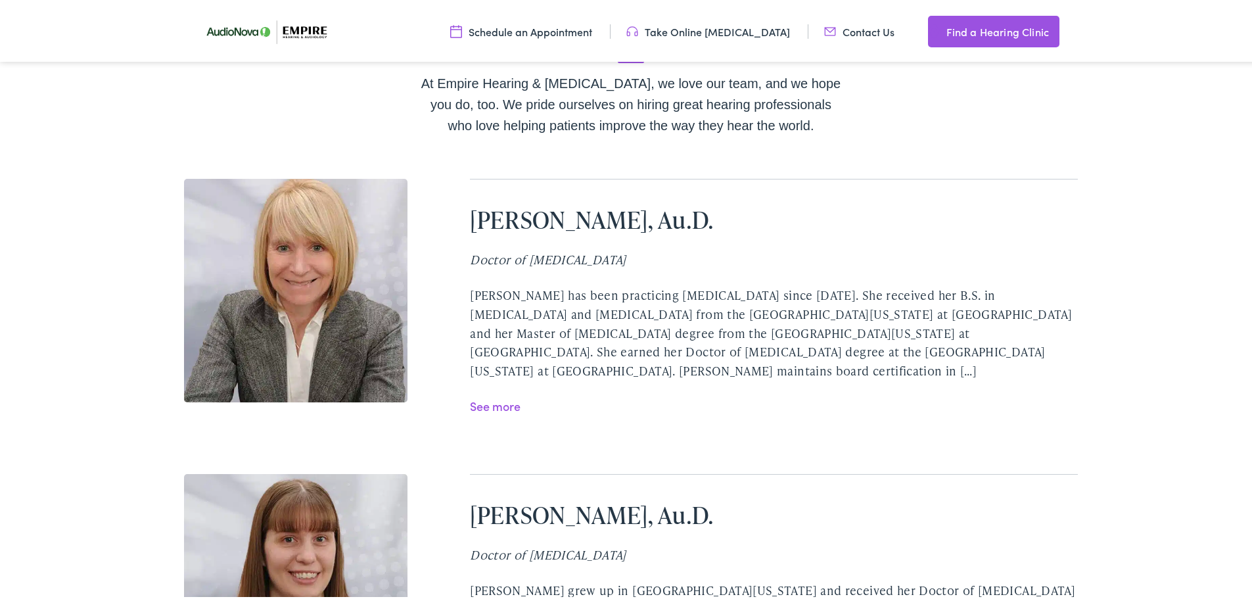
scroll to position [1906, 0]
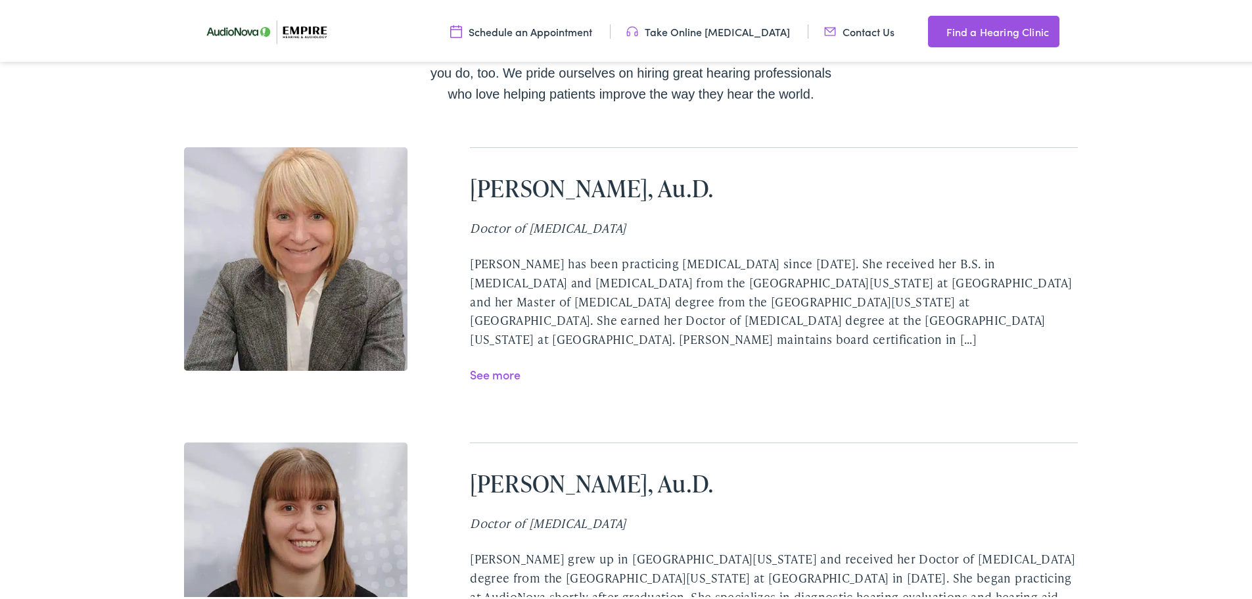
click at [503, 363] on link "See more" at bounding box center [495, 371] width 51 height 16
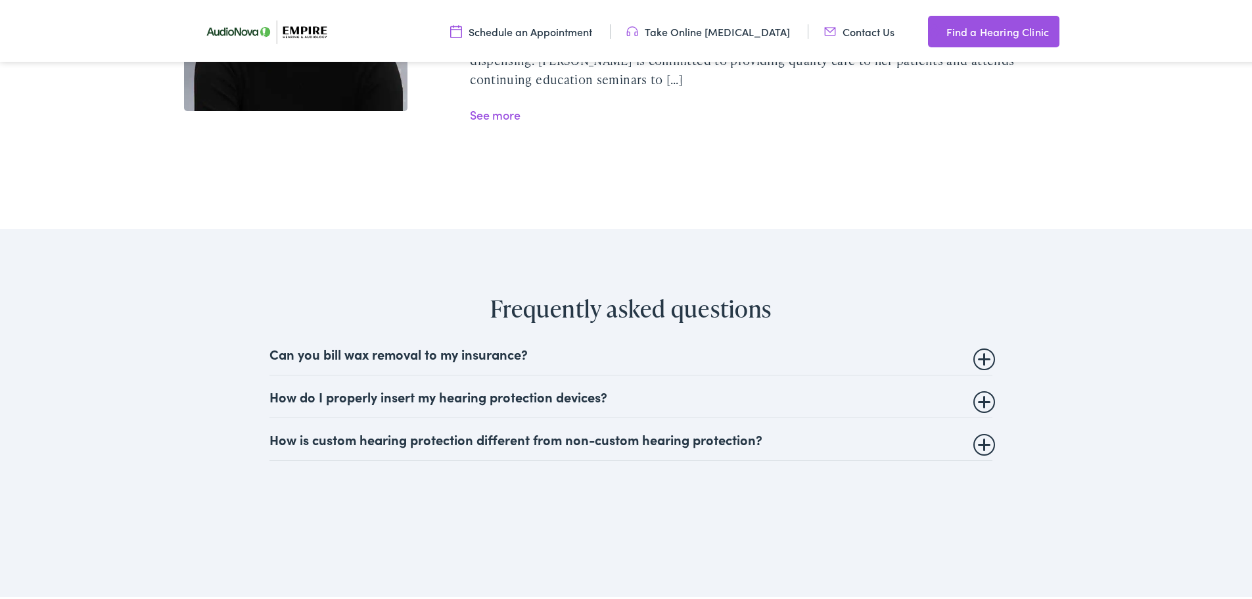
scroll to position [2497, 0]
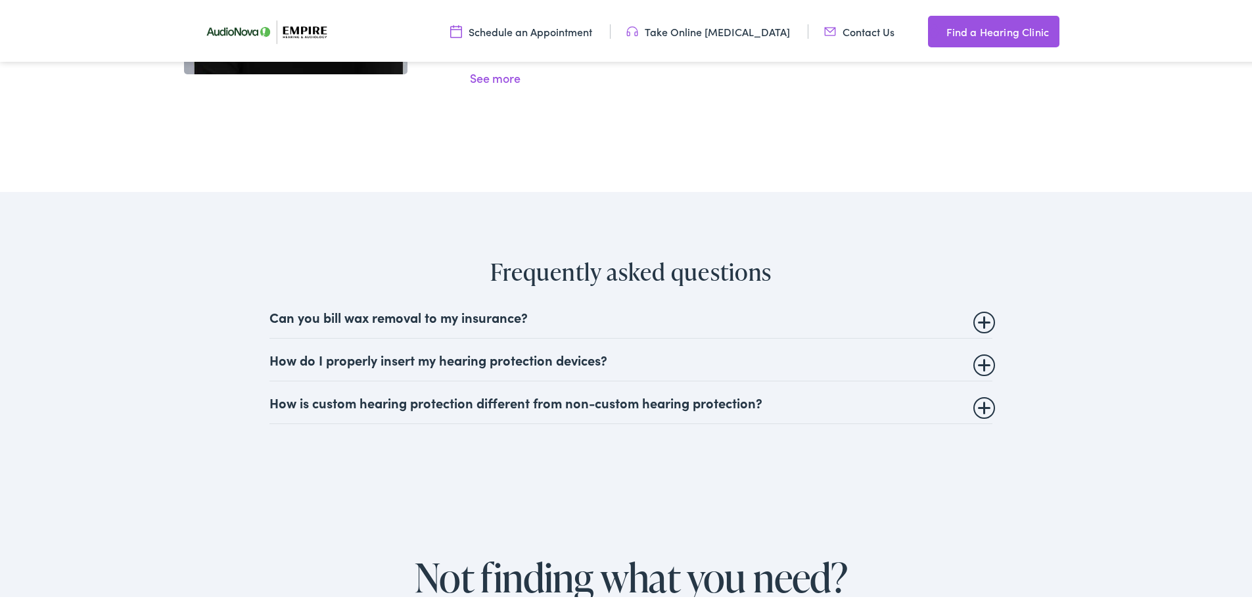
click at [976, 306] on summary "Can you bill wax removal to my insurance?" at bounding box center [630, 314] width 723 height 16
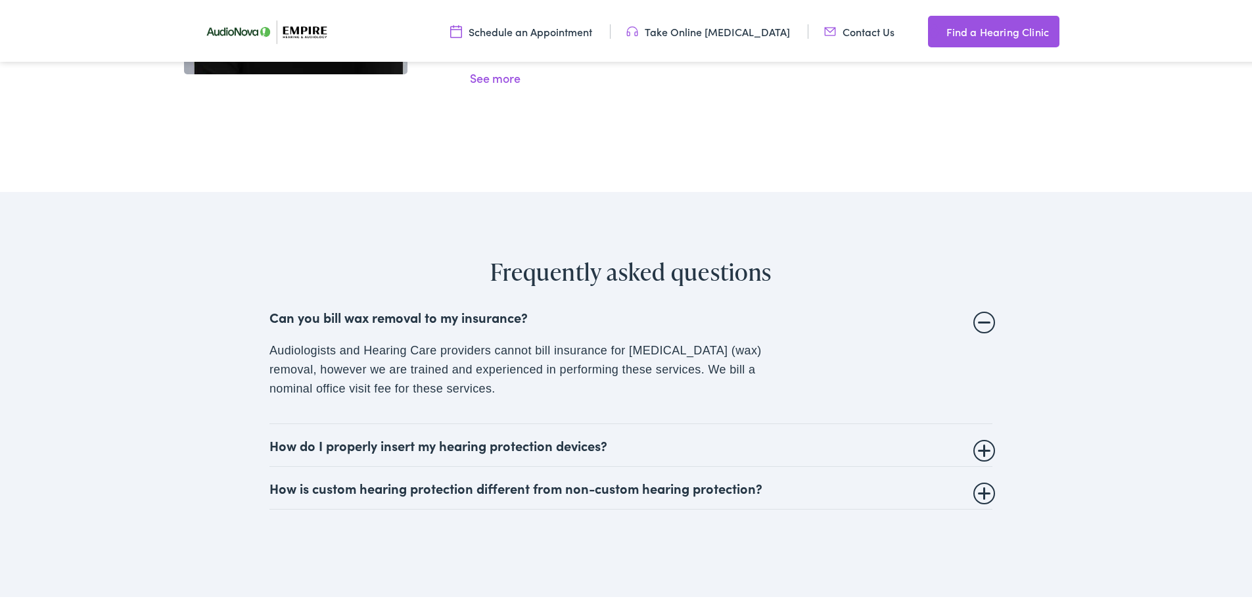
click at [443, 434] on summary "How do I properly insert my hearing protection devices?" at bounding box center [630, 442] width 723 height 16
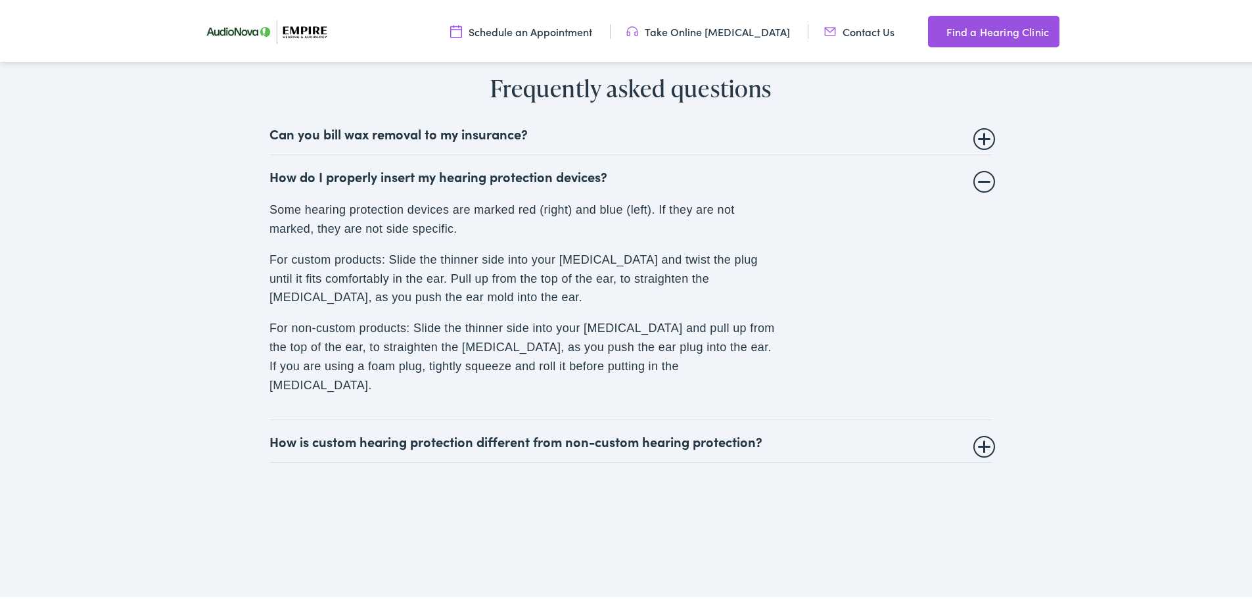
scroll to position [2694, 0]
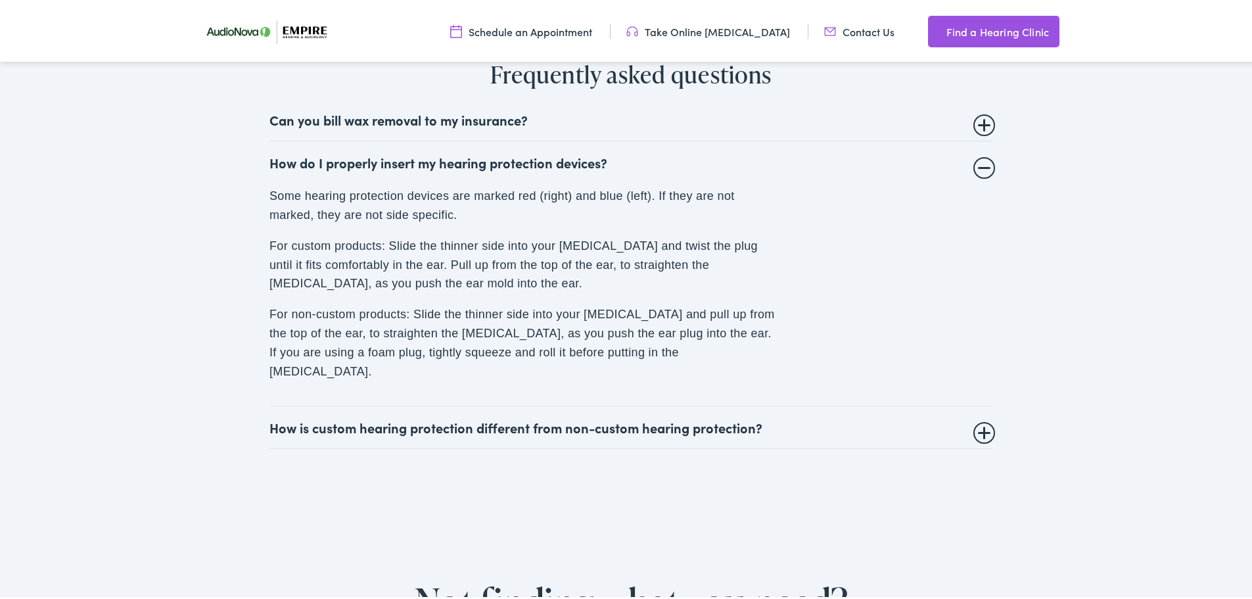
click at [610, 417] on summary "How is custom hearing protection different from non-custom hearing protection?" at bounding box center [630, 425] width 723 height 16
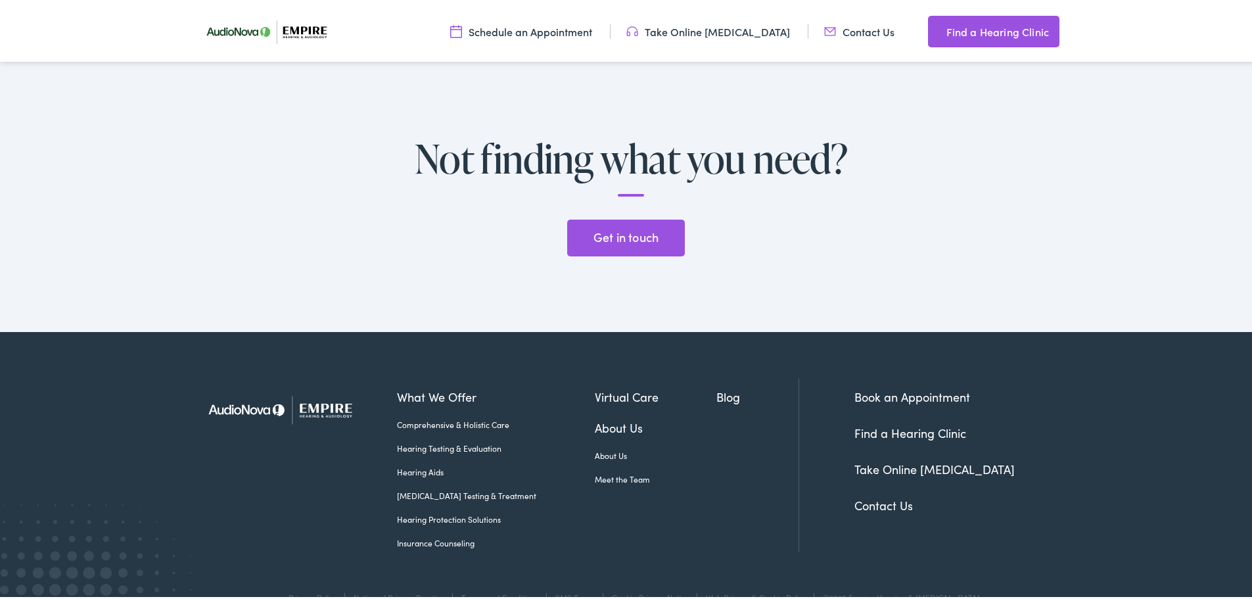
scroll to position [3040, 0]
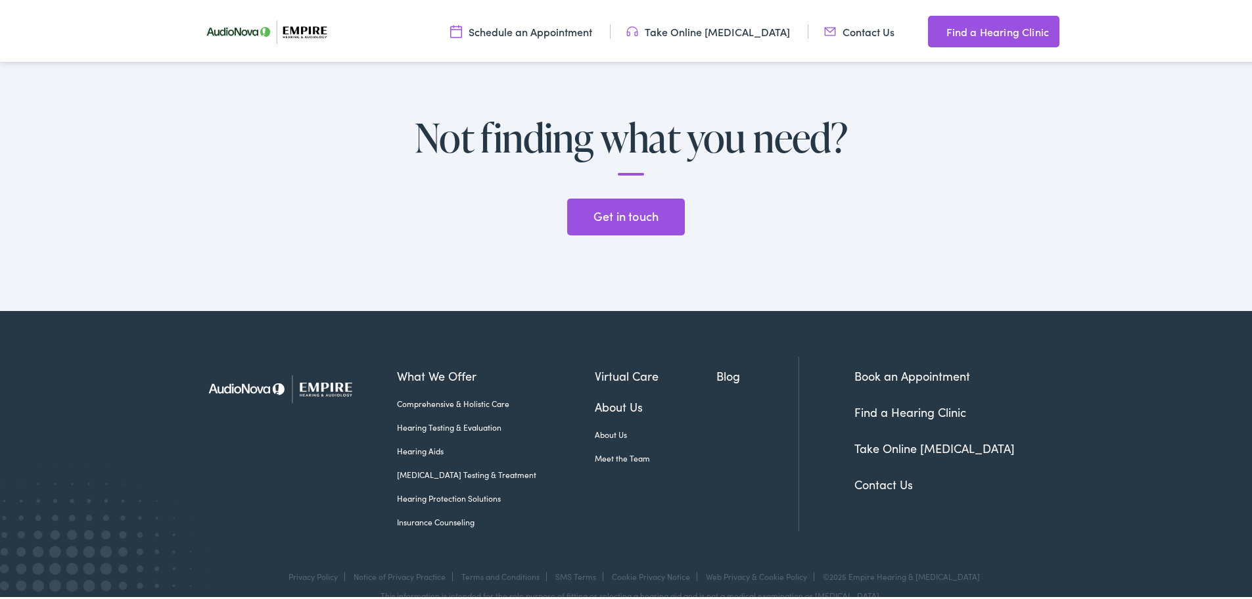
click at [622, 449] on link "Meet the Team" at bounding box center [656, 455] width 122 height 12
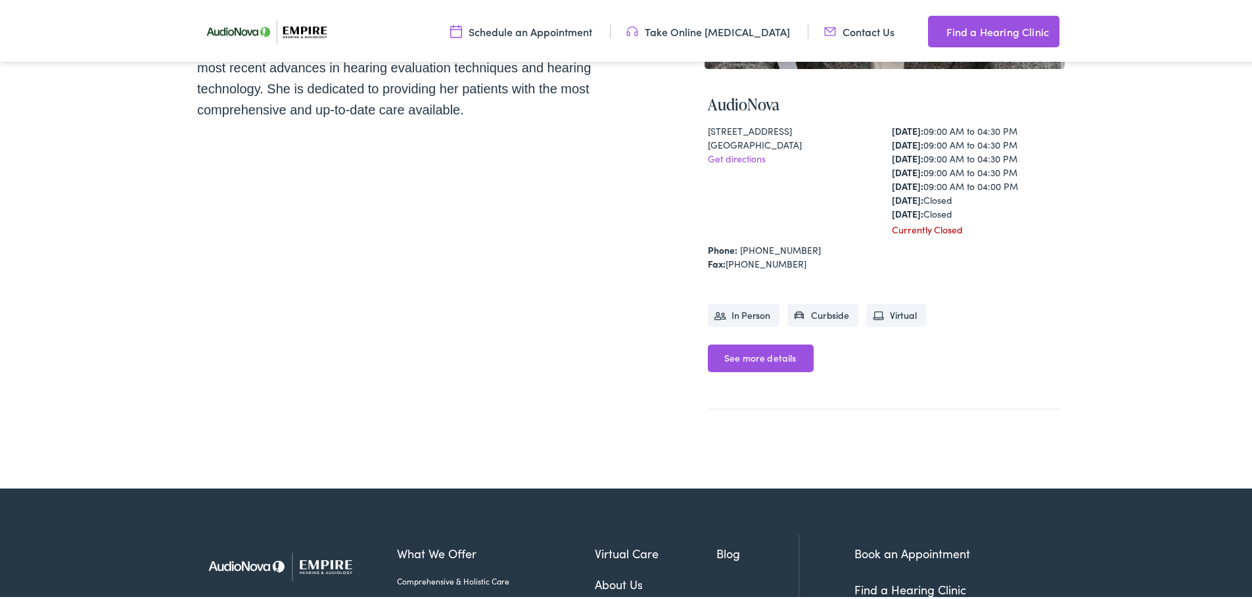
scroll to position [460, 0]
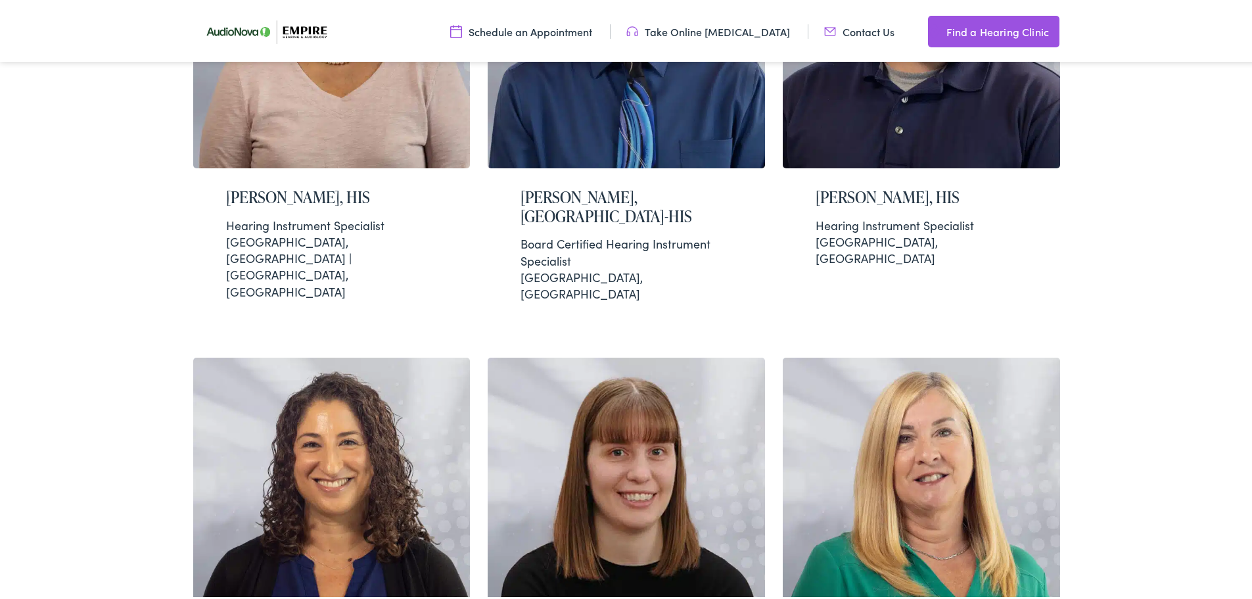
scroll to position [3023, 0]
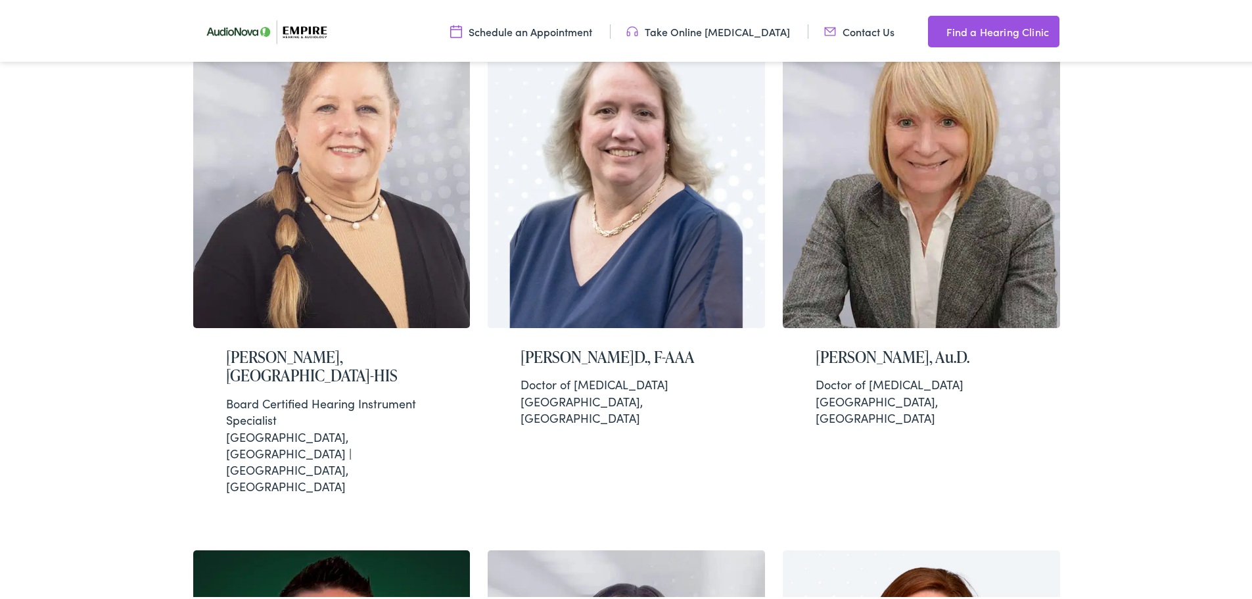
scroll to position [920, 0]
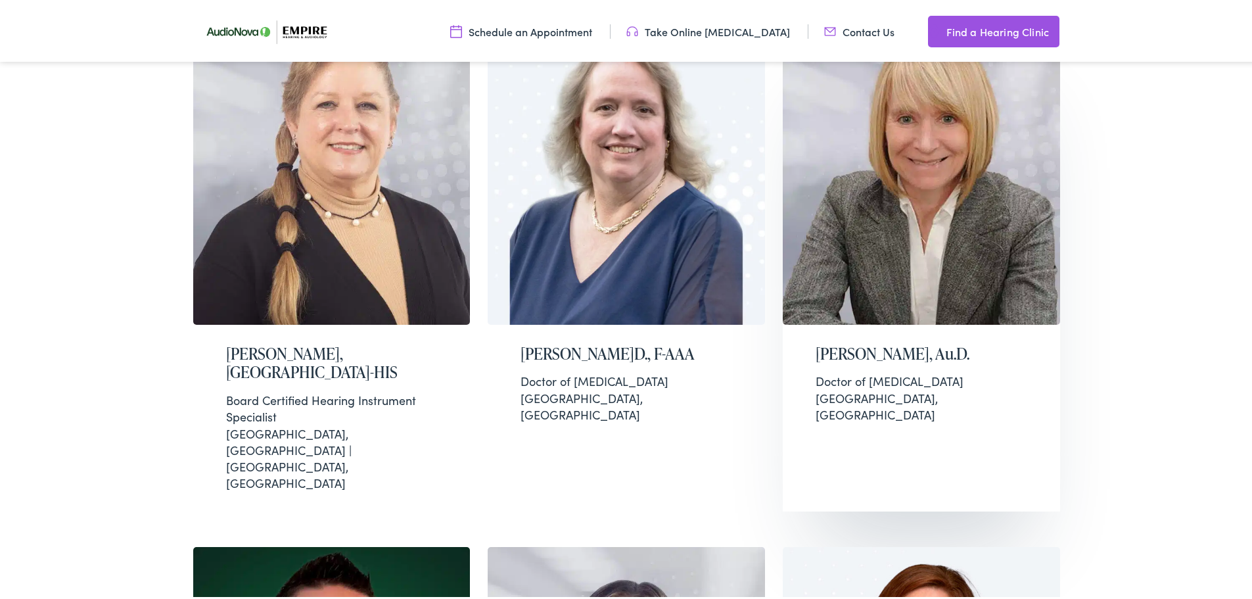
click at [892, 342] on h2 "[PERSON_NAME], Au.D." at bounding box center [921, 351] width 212 height 19
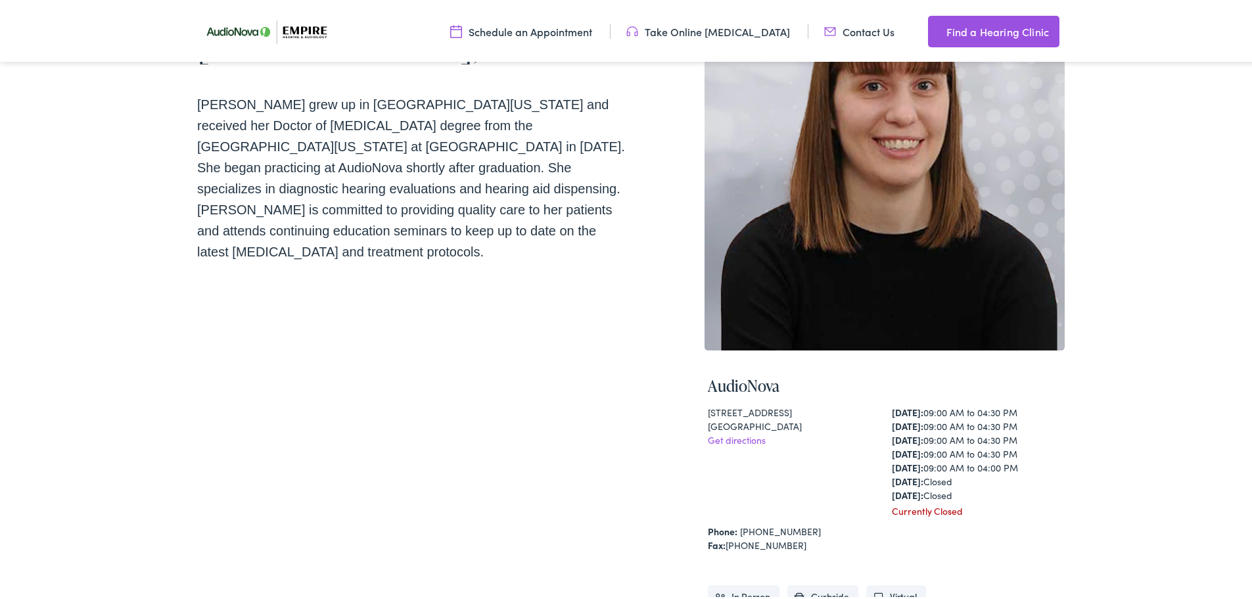
scroll to position [66, 0]
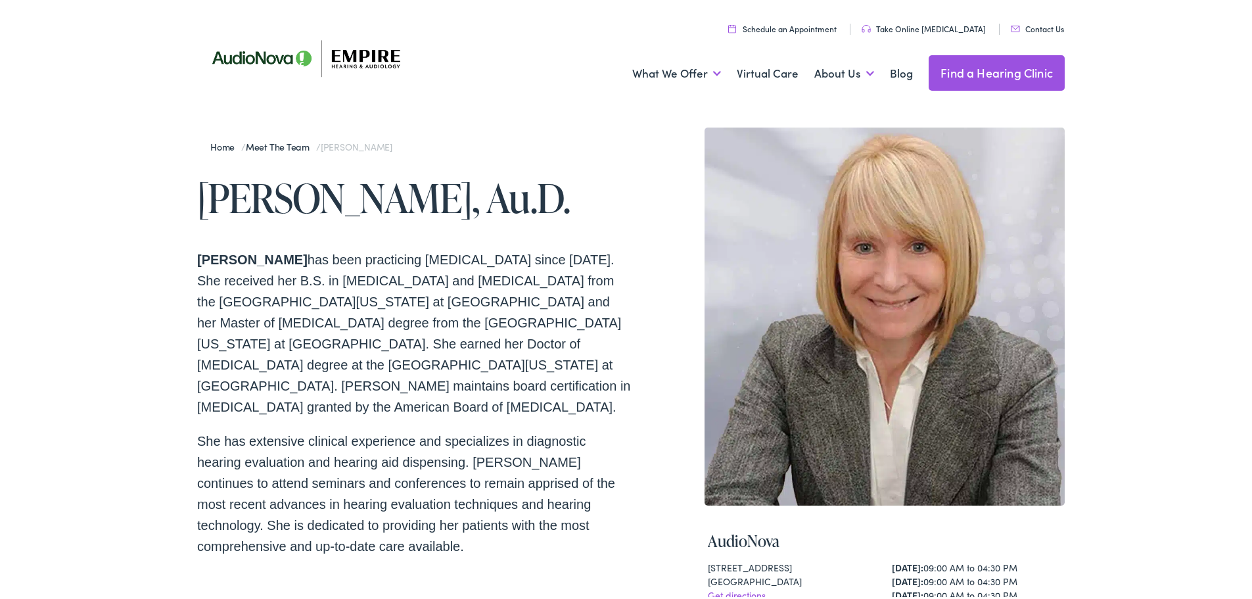
click at [83, 341] on div "Home / Meet the Team / Christine Graf Christine Graf, Au.D. Dr. Christine Graf …" at bounding box center [631, 513] width 1262 height 817
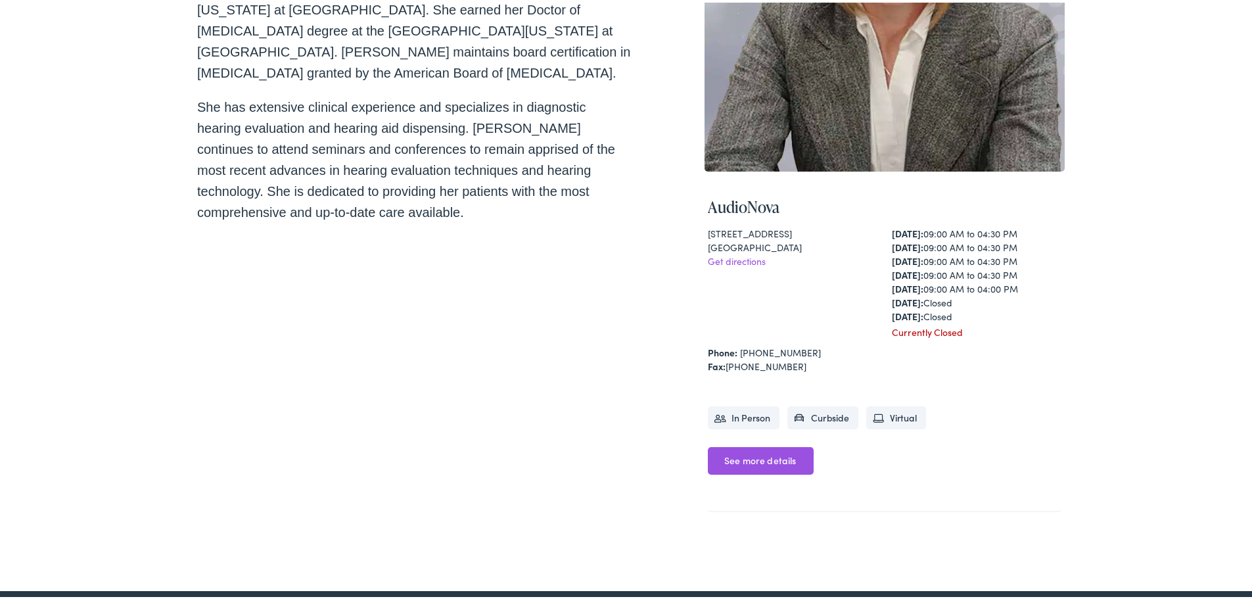
scroll to position [460, 0]
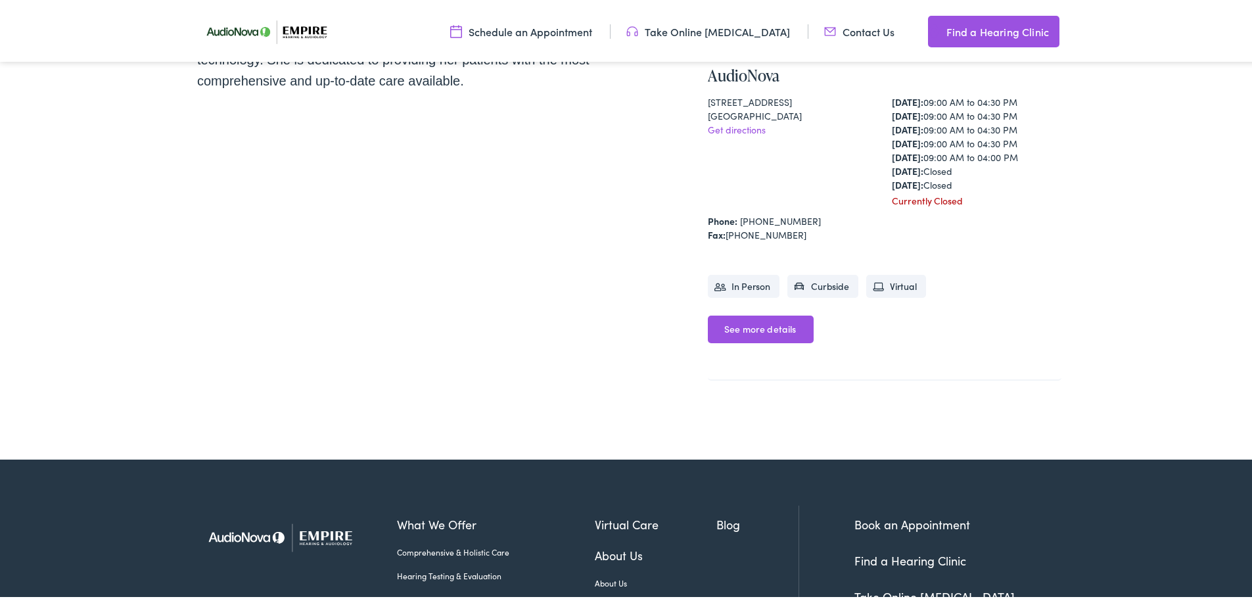
click at [751, 288] on li "In Person" at bounding box center [744, 283] width 72 height 23
click at [758, 333] on link "See more details" at bounding box center [761, 327] width 106 height 28
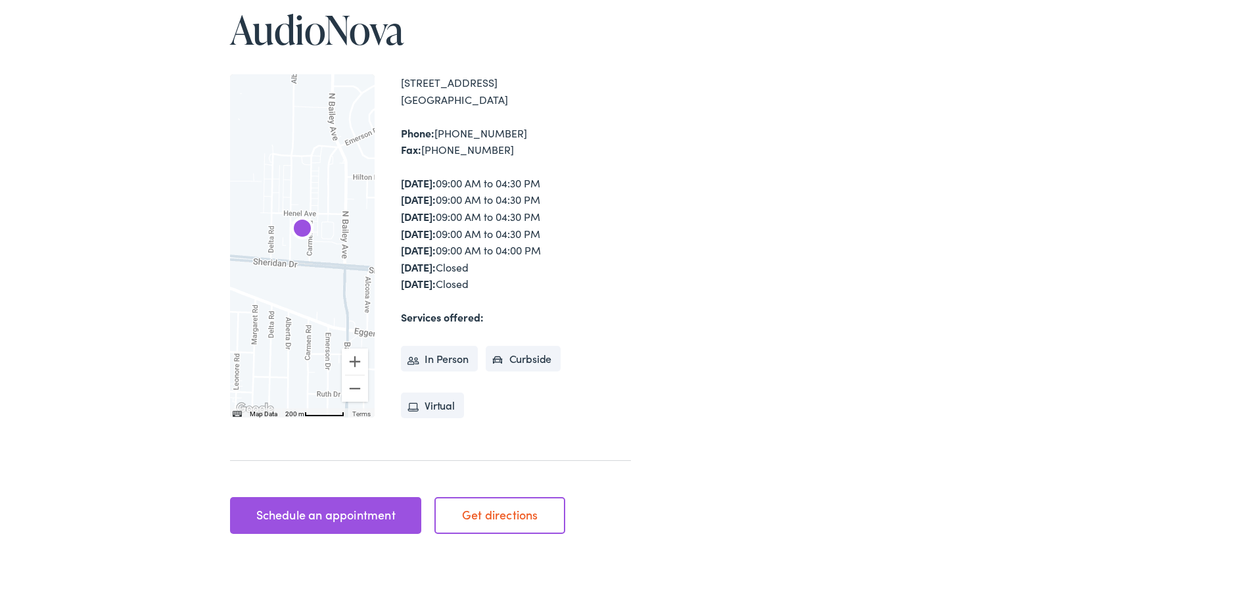
scroll to position [263, 0]
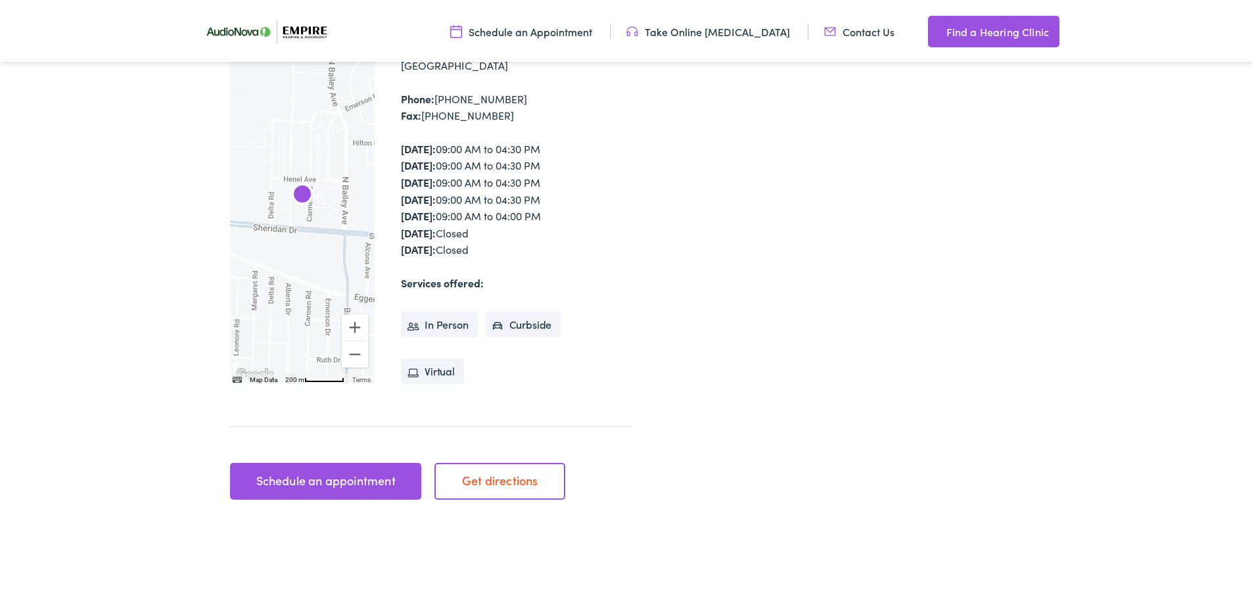
click at [394, 474] on link "Schedule an appointment" at bounding box center [325, 478] width 191 height 37
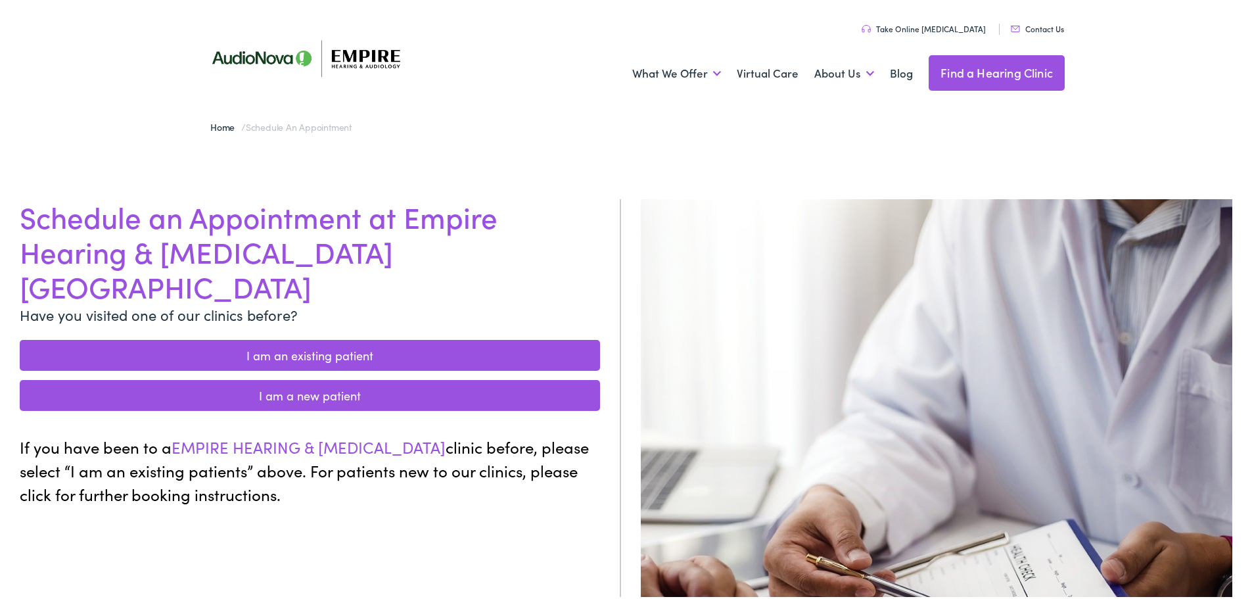
click at [311, 377] on link "I am a new patient" at bounding box center [310, 392] width 580 height 31
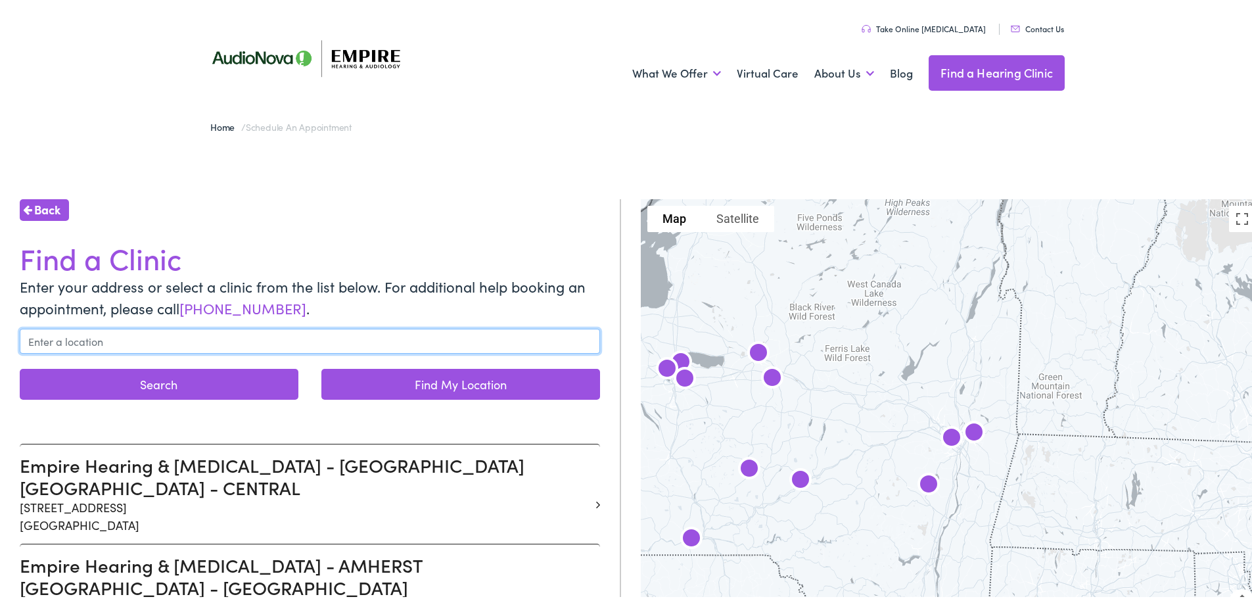
click at [96, 337] on input "text" at bounding box center [310, 338] width 580 height 25
paste input "315 Alberta Drive, Suite 105, Amherst, NY 14226"
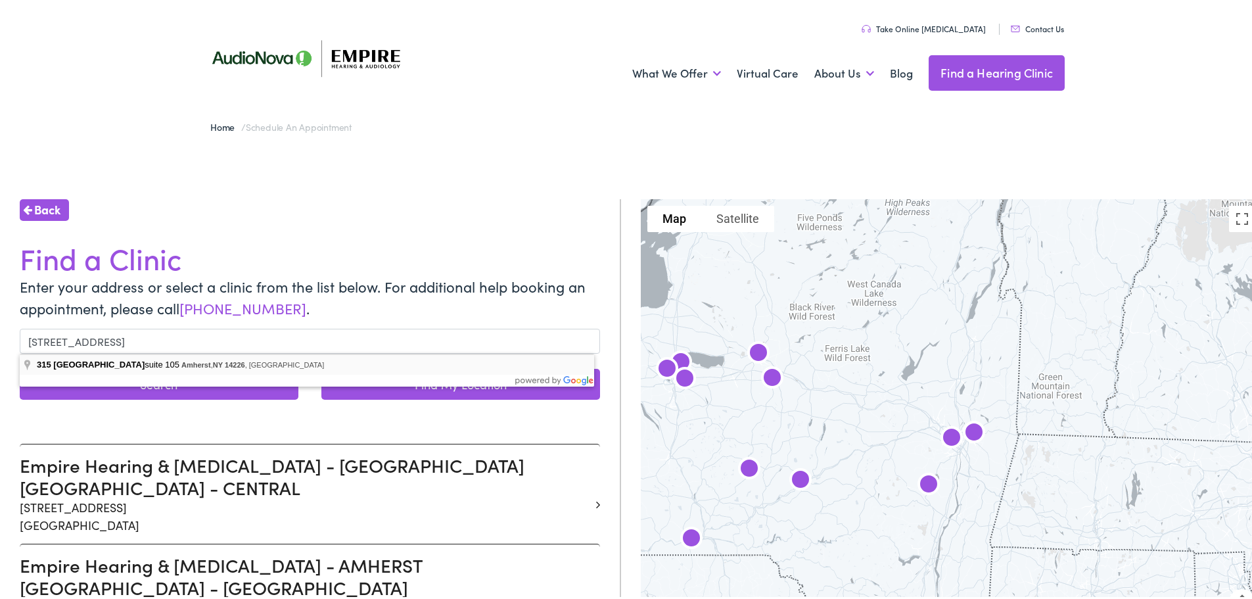
type input "315 Alberta Drive suite 105, Amherst, NY 14226, USA"
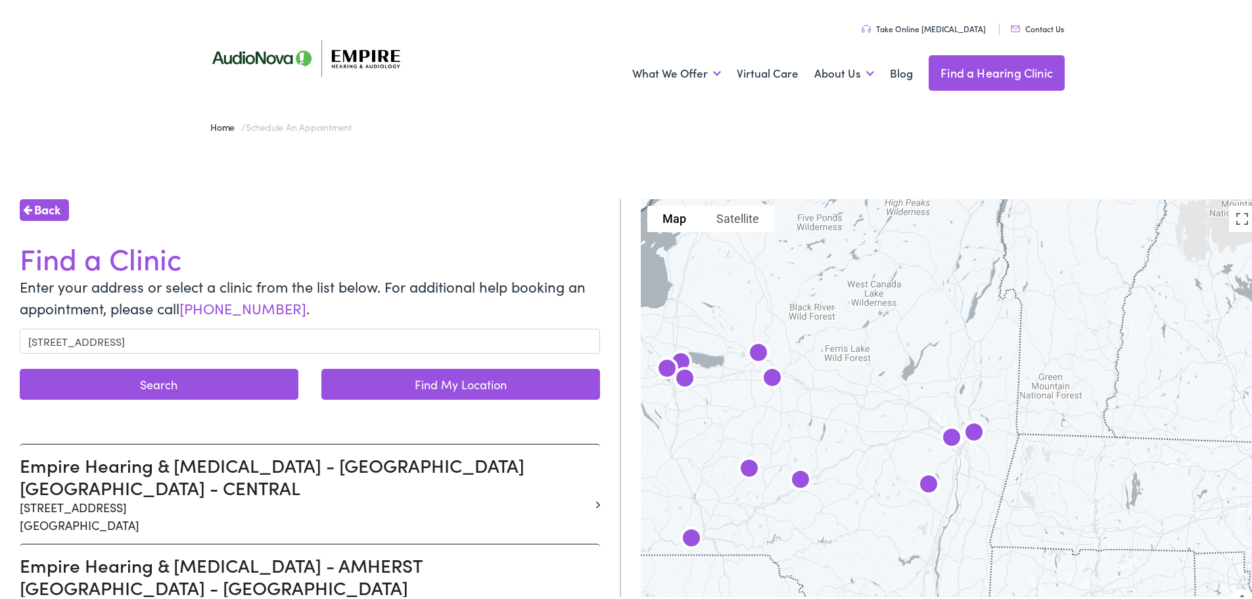
click at [170, 378] on button "Search" at bounding box center [159, 381] width 279 height 31
click at [160, 383] on button "Search" at bounding box center [159, 381] width 279 height 31
click at [490, 382] on link "Find My Location" at bounding box center [460, 381] width 279 height 31
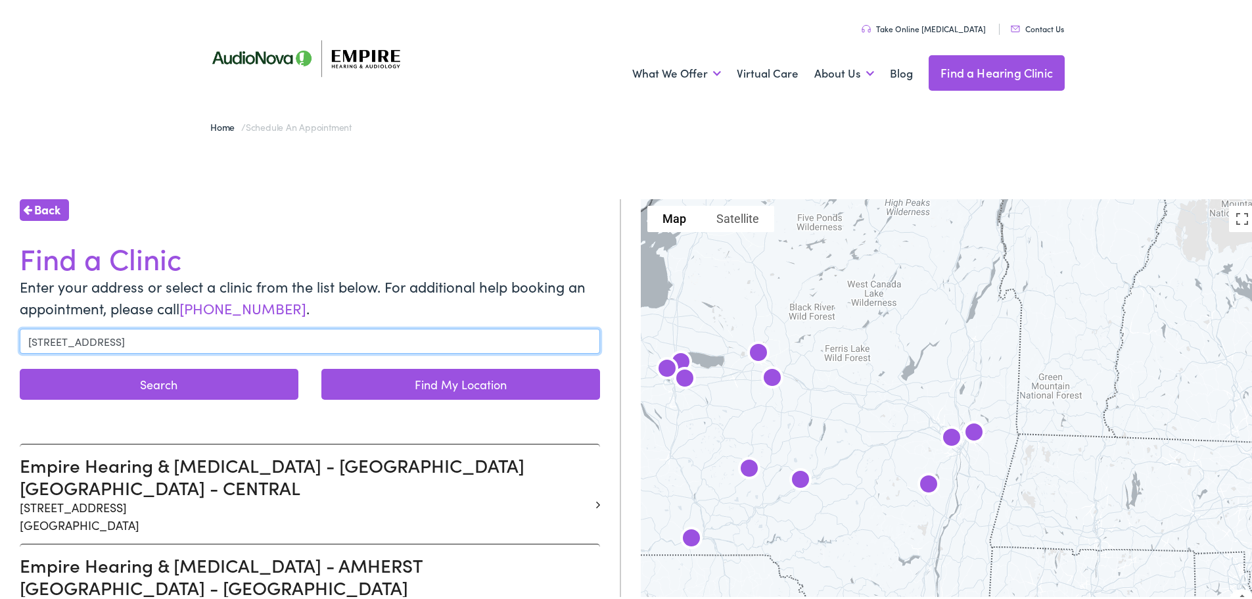
click at [288, 338] on input "315 Alberta Drive suite 105, Amherst, NY 14226, USA" at bounding box center [310, 338] width 580 height 25
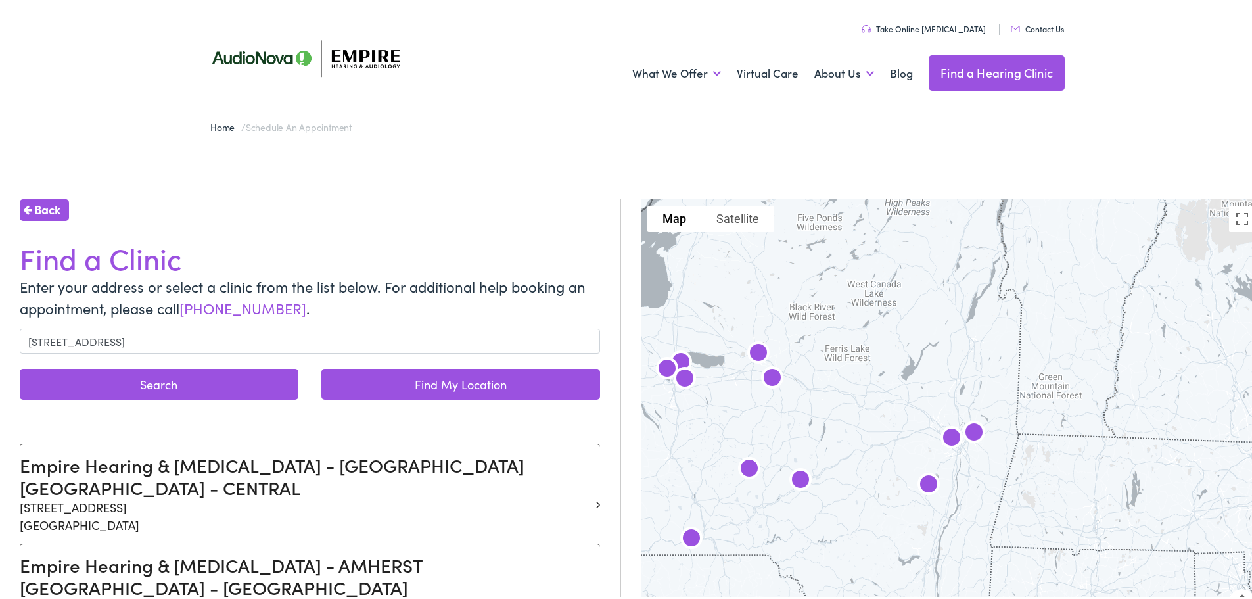
click at [424, 377] on link "Find My Location" at bounding box center [460, 381] width 279 height 31
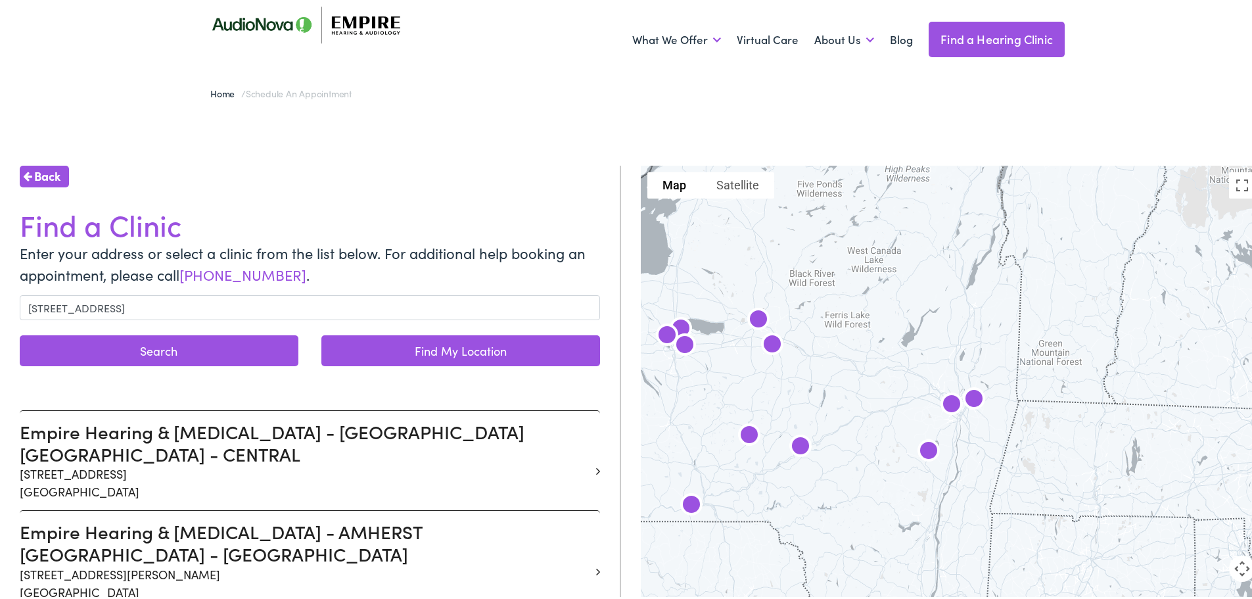
scroll to position [66, 0]
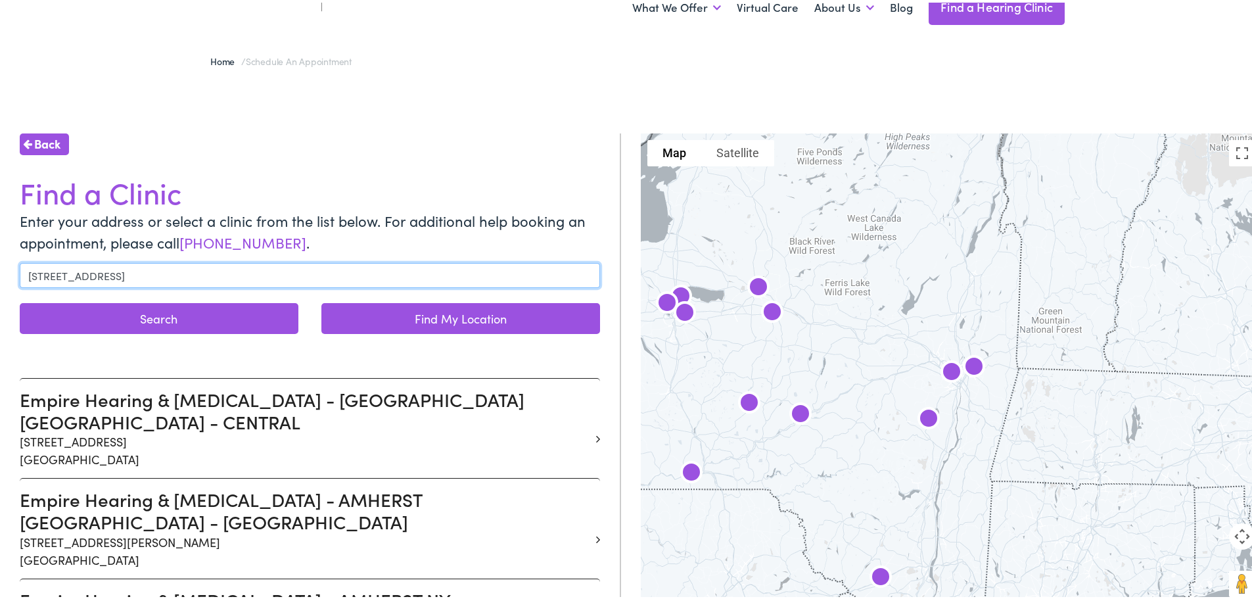
click at [332, 270] on input "315 Alberta Drive suite 105, Amherst, NY 14226, USA" at bounding box center [310, 272] width 580 height 25
click at [20, 300] on button "Search" at bounding box center [159, 315] width 279 height 31
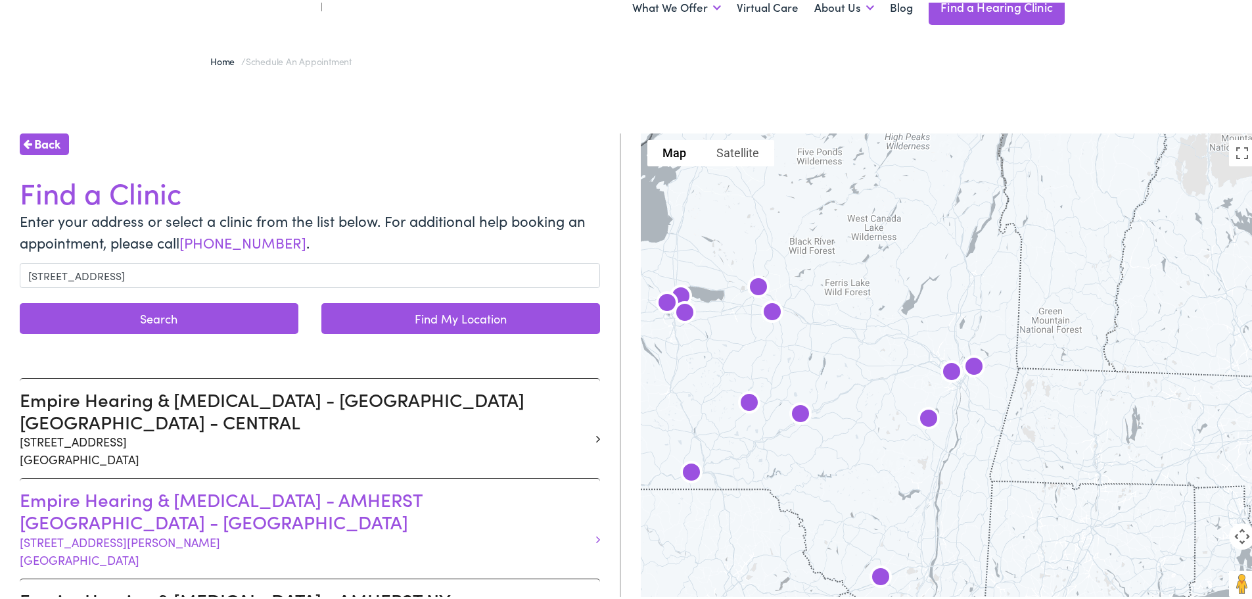
click at [101, 486] on h3 "Empire Hearing & Audiology - AMHERST NY - ALBERTA" at bounding box center [305, 508] width 570 height 44
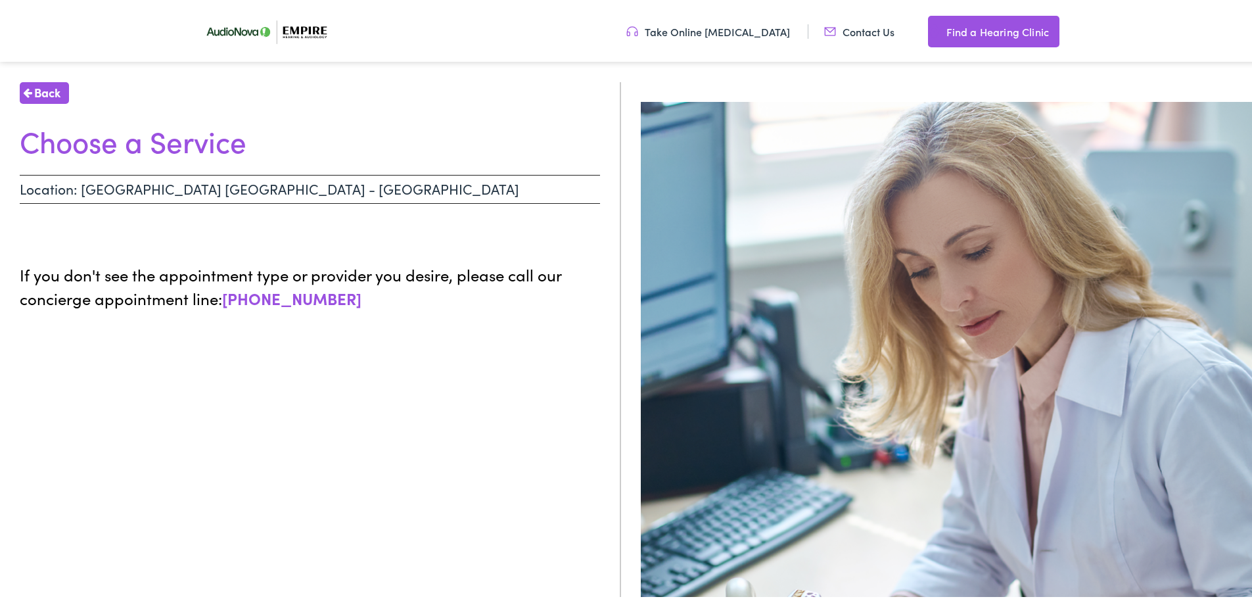
scroll to position [81, 0]
